Goal: Obtain resource: Download file/media

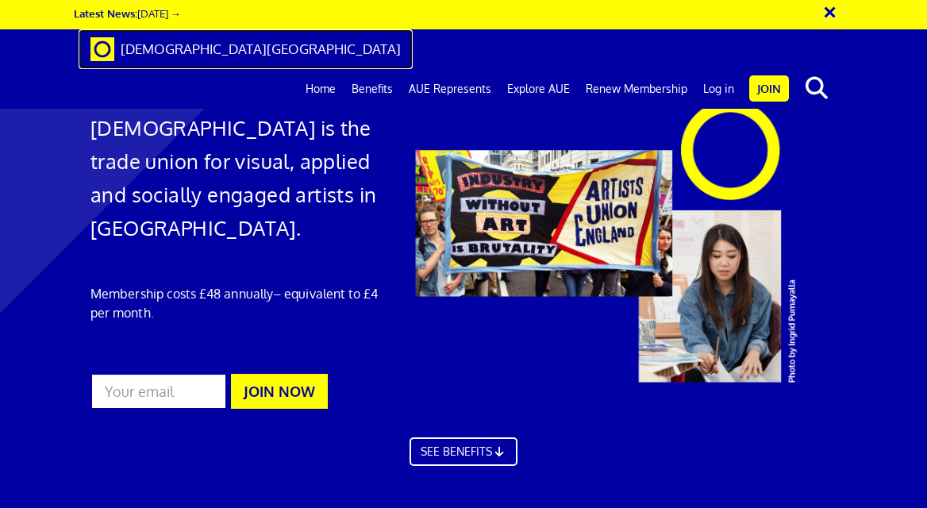
click at [124, 41] on span "[DEMOGRAPHIC_DATA][GEOGRAPHIC_DATA]" at bounding box center [261, 48] width 280 height 17
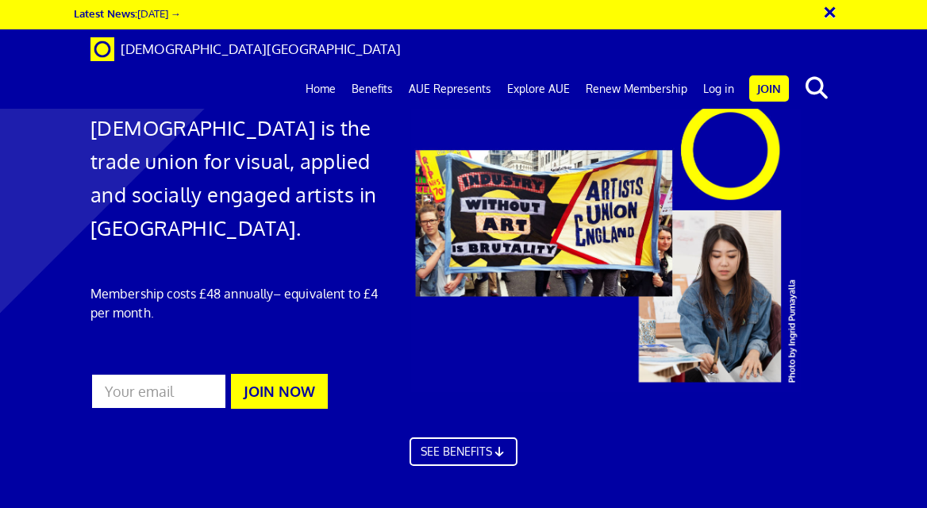
scroll to position [2041, 0]
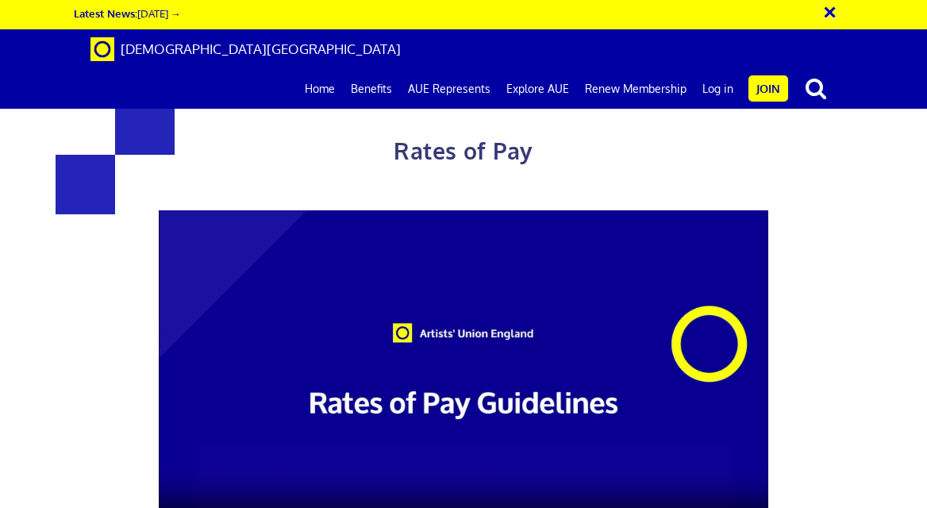
scroll to position [506, 0]
